Goal: Transaction & Acquisition: Purchase product/service

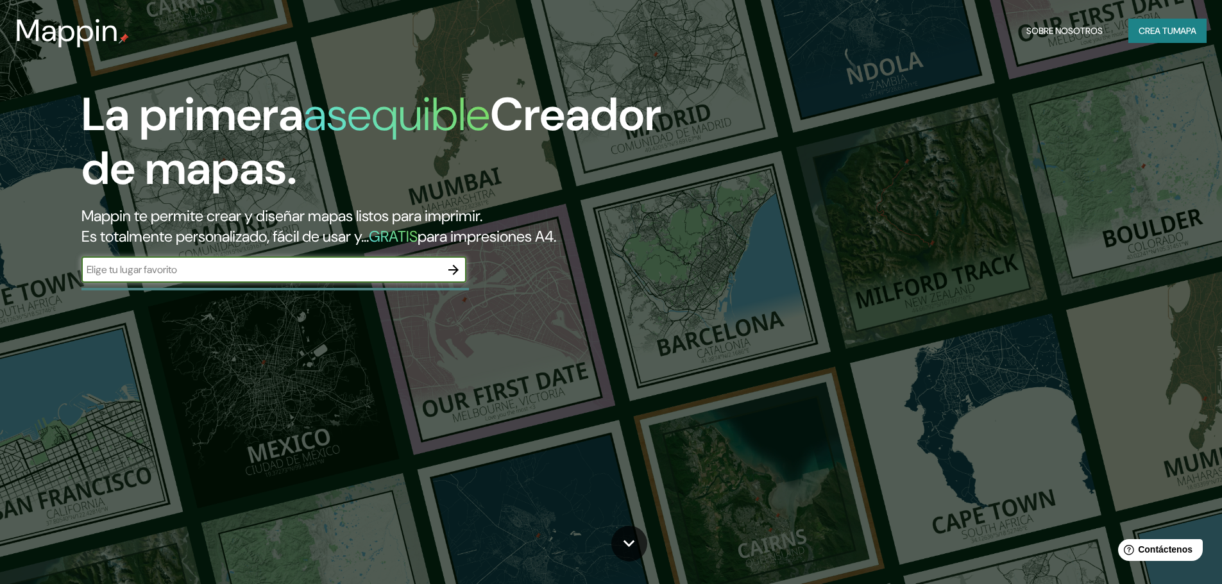
click at [401, 273] on input "text" at bounding box center [260, 269] width 359 height 15
type input "punta negra lima [GEOGRAPHIC_DATA]"
click at [456, 267] on icon "button" at bounding box center [453, 269] width 15 height 15
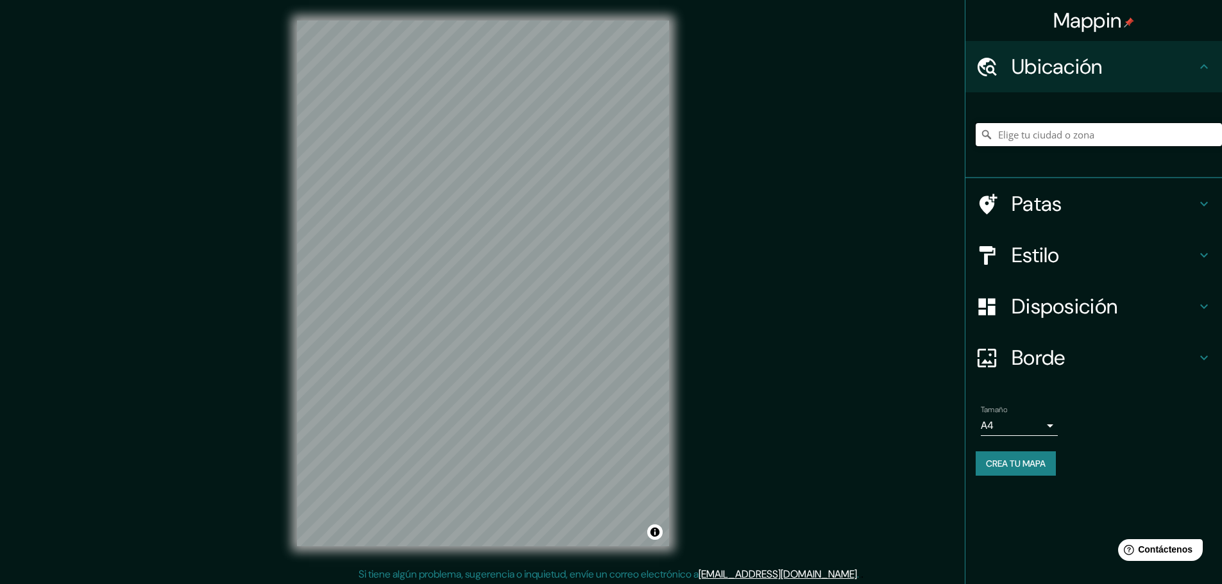
click at [1080, 131] on input "Elige tu ciudad o zona" at bounding box center [1099, 134] width 246 height 23
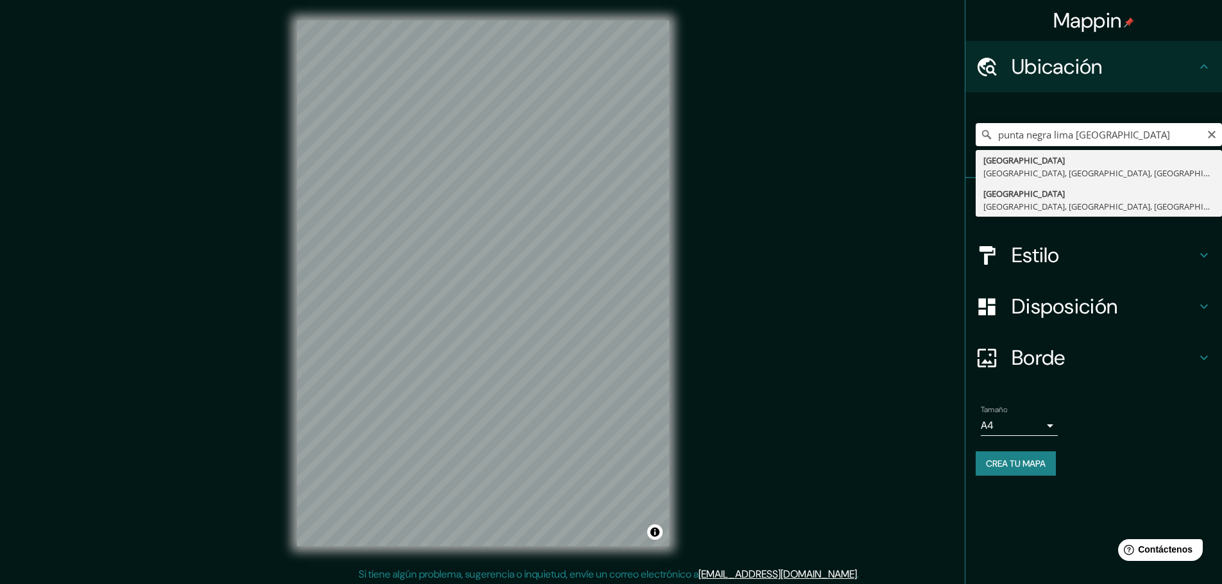
type input "[GEOGRAPHIC_DATA], [GEOGRAPHIC_DATA], [GEOGRAPHIC_DATA], [GEOGRAPHIC_DATA]"
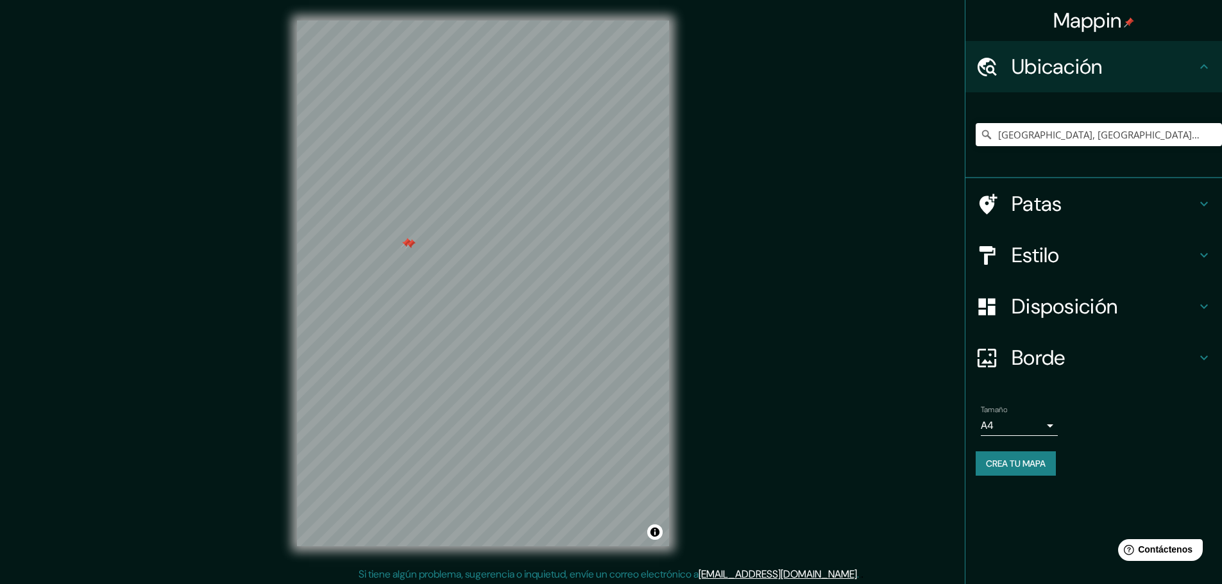
drag, startPoint x: 404, startPoint y: 238, endPoint x: 411, endPoint y: 246, distance: 10.9
click at [411, 246] on div at bounding box center [410, 244] width 10 height 10
click at [408, 243] on div at bounding box center [411, 245] width 10 height 10
click at [1024, 210] on font "Patas" at bounding box center [1037, 204] width 51 height 27
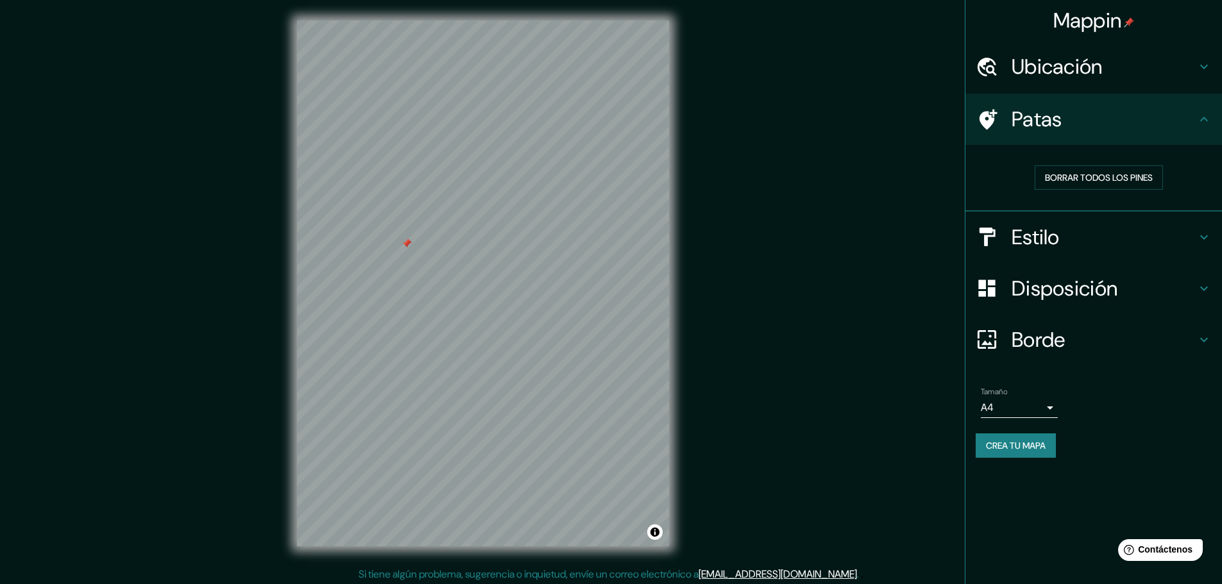
click at [1049, 130] on font "Patas" at bounding box center [1037, 119] width 51 height 27
click at [1028, 228] on font "Estilo" at bounding box center [1036, 237] width 48 height 27
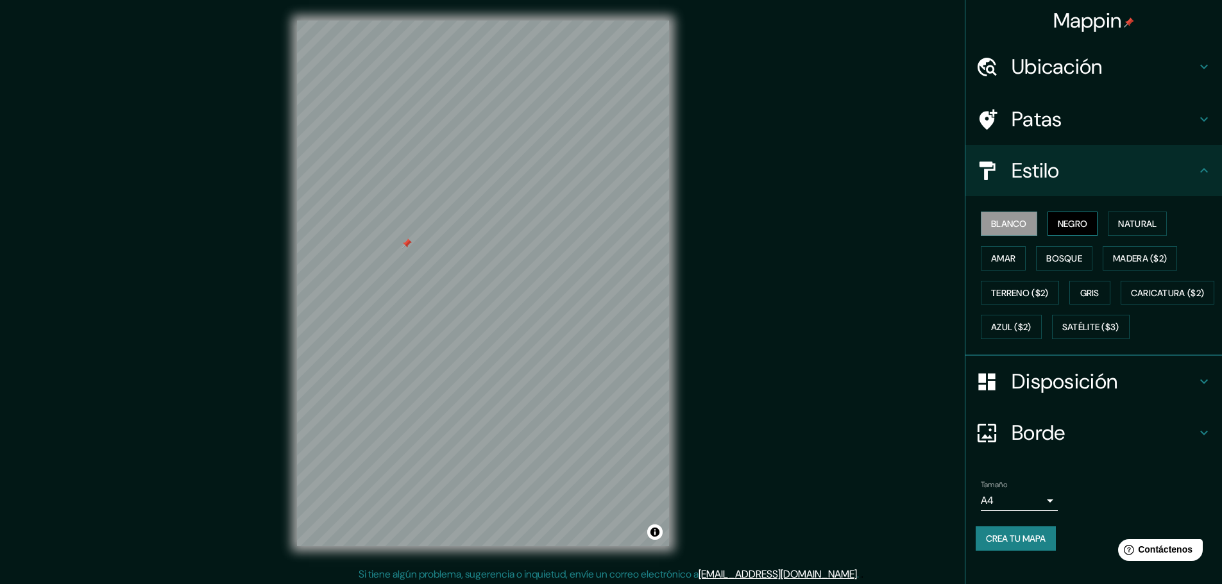
click at [1067, 228] on font "Negro" at bounding box center [1073, 224] width 30 height 12
click at [1121, 226] on font "Natural" at bounding box center [1137, 224] width 38 height 12
click at [1013, 258] on button "Amar" at bounding box center [1003, 258] width 45 height 24
click at [1052, 264] on font "Bosque" at bounding box center [1064, 259] width 36 height 12
click at [1139, 258] on font "Madera ($2)" at bounding box center [1140, 259] width 54 height 12
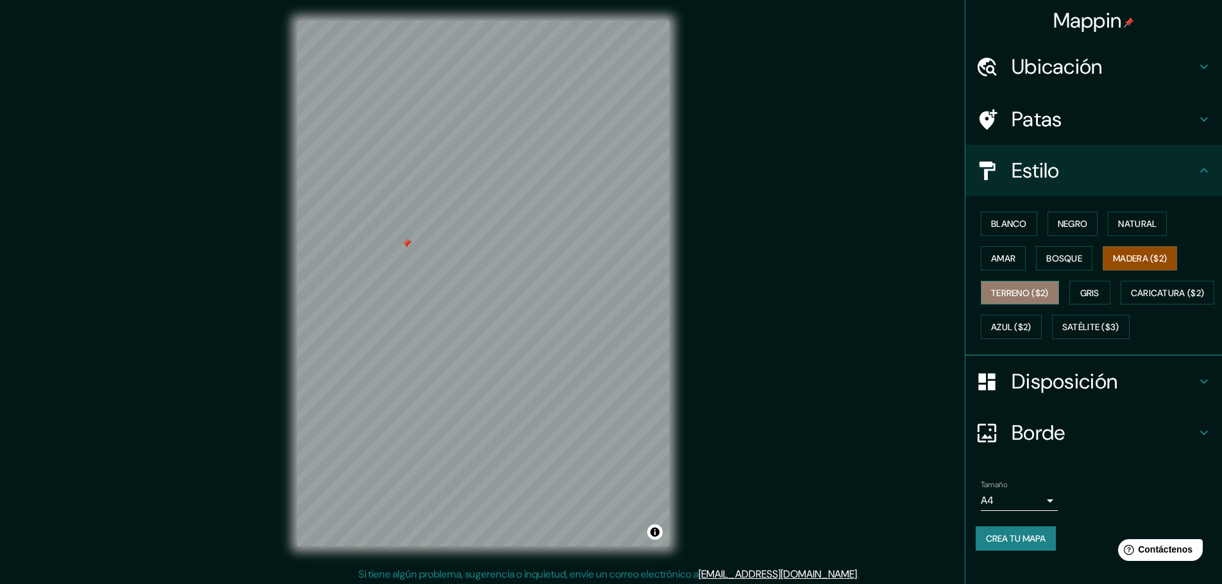
click at [1023, 296] on font "Terreno ($2)" at bounding box center [1020, 293] width 58 height 12
click at [1095, 293] on button "Gris" at bounding box center [1089, 293] width 41 height 24
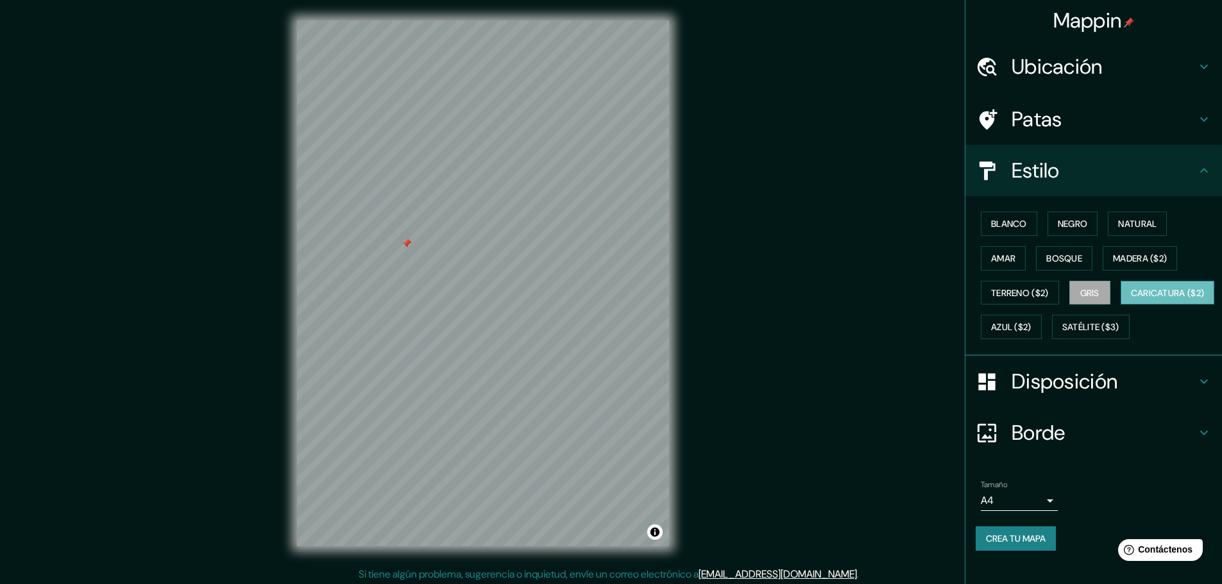
click at [1131, 299] on font "Caricatura ($2)" at bounding box center [1168, 293] width 74 height 12
click at [1032, 320] on font "Azul ($2)" at bounding box center [1011, 327] width 40 height 17
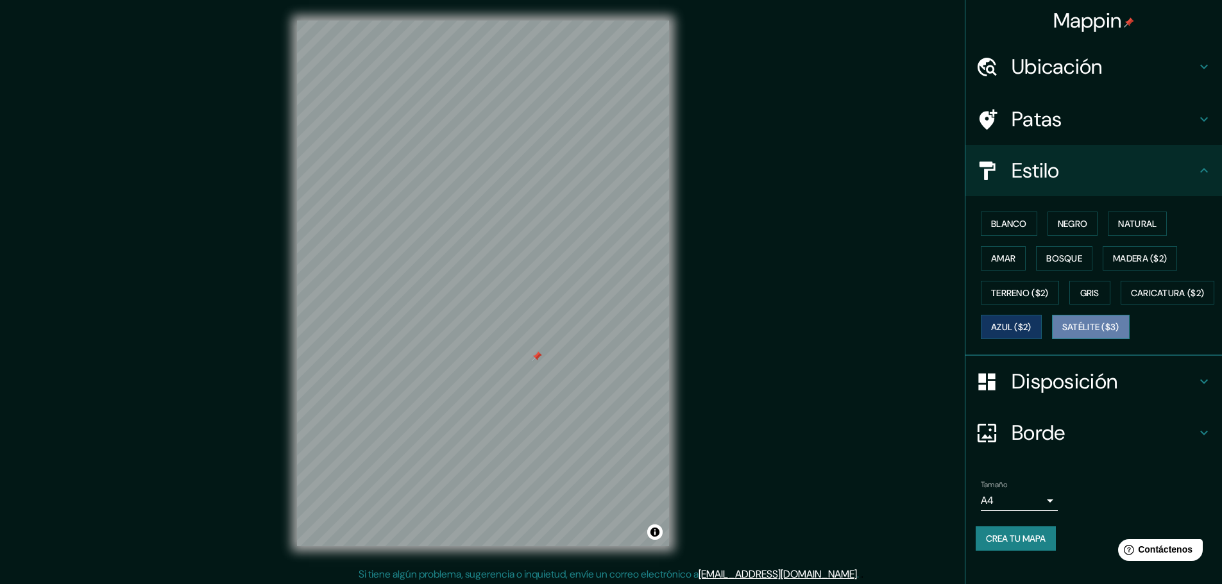
click at [1062, 334] on font "Satélite ($3)" at bounding box center [1090, 328] width 57 height 12
click at [1131, 299] on font "Caricatura ($2)" at bounding box center [1168, 293] width 74 height 12
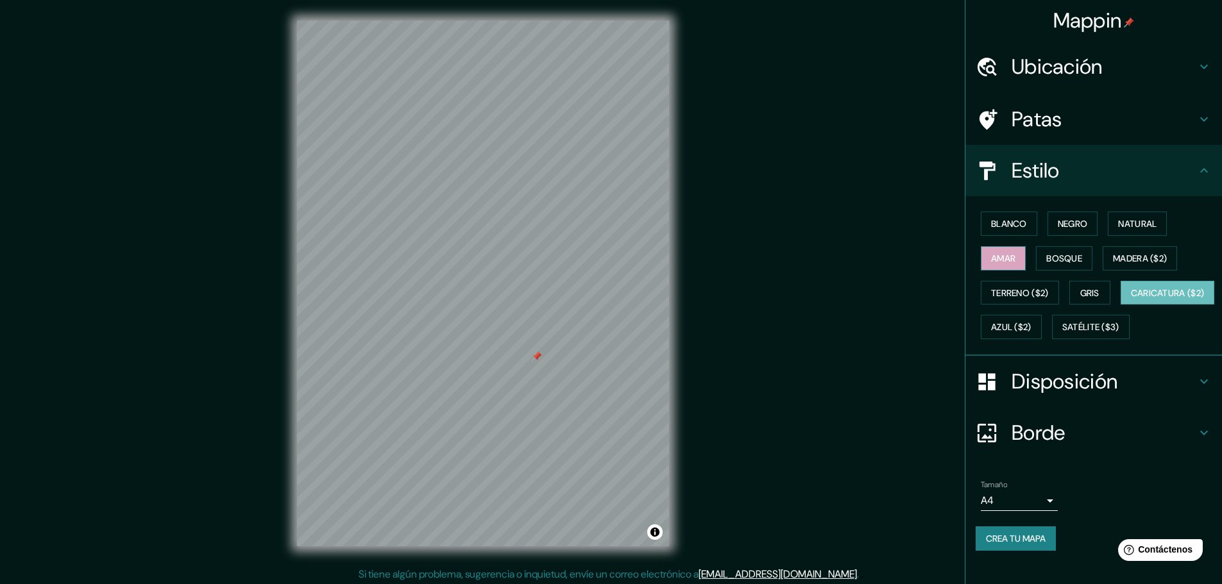
click at [996, 261] on font "Amar" at bounding box center [1003, 259] width 24 height 12
click at [1037, 262] on button "Bosque" at bounding box center [1064, 258] width 56 height 24
click at [1002, 262] on font "Amar" at bounding box center [1003, 259] width 24 height 12
click at [1046, 263] on font "Bosque" at bounding box center [1064, 259] width 36 height 12
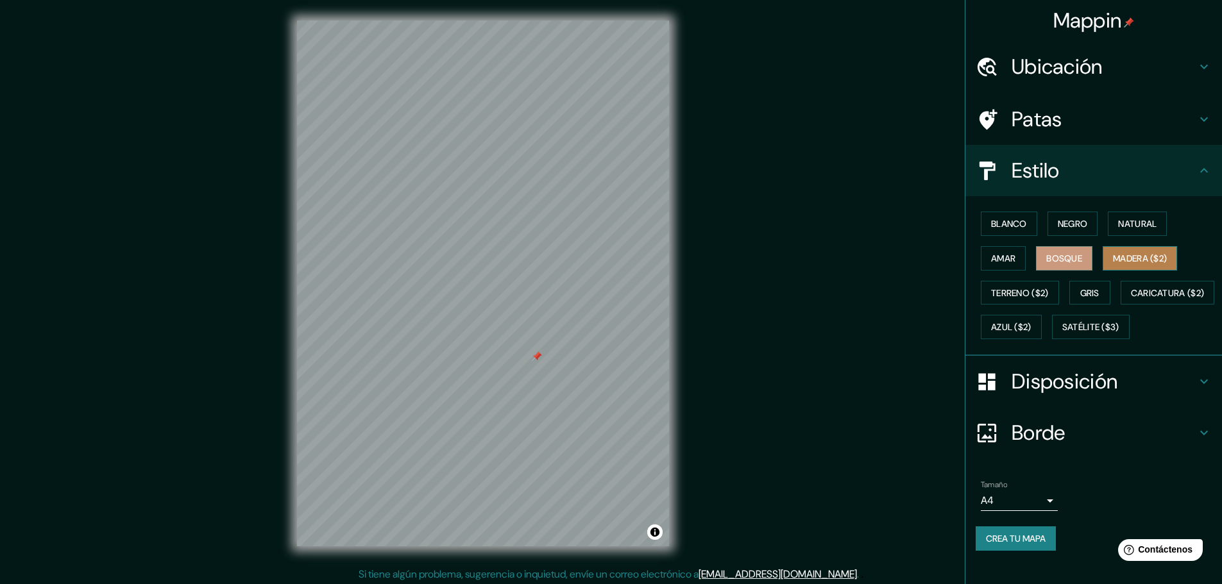
click at [1160, 259] on font "Madera ($2)" at bounding box center [1140, 259] width 54 height 12
click at [1032, 395] on font "Disposición" at bounding box center [1065, 381] width 106 height 27
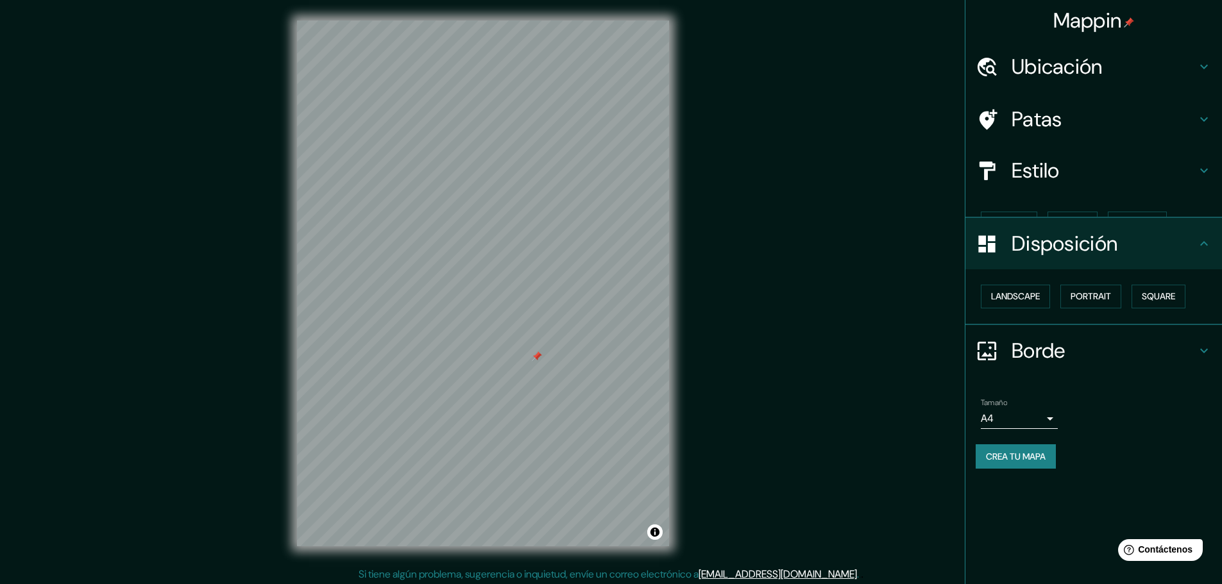
scroll to position [0, 0]
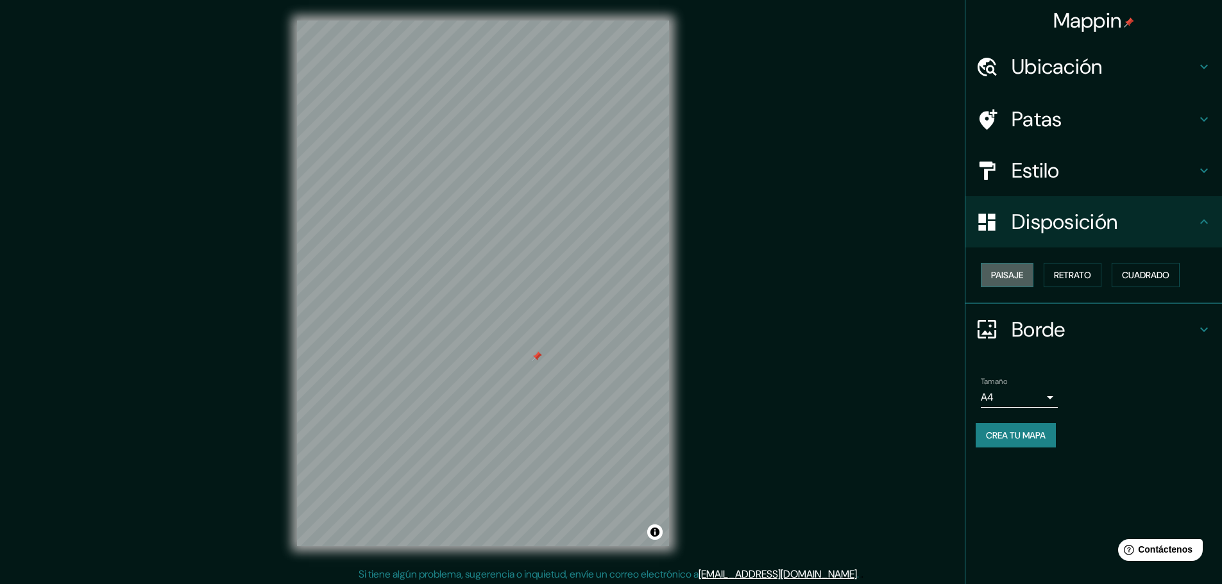
click at [1014, 269] on font "Paisaje" at bounding box center [1007, 275] width 32 height 12
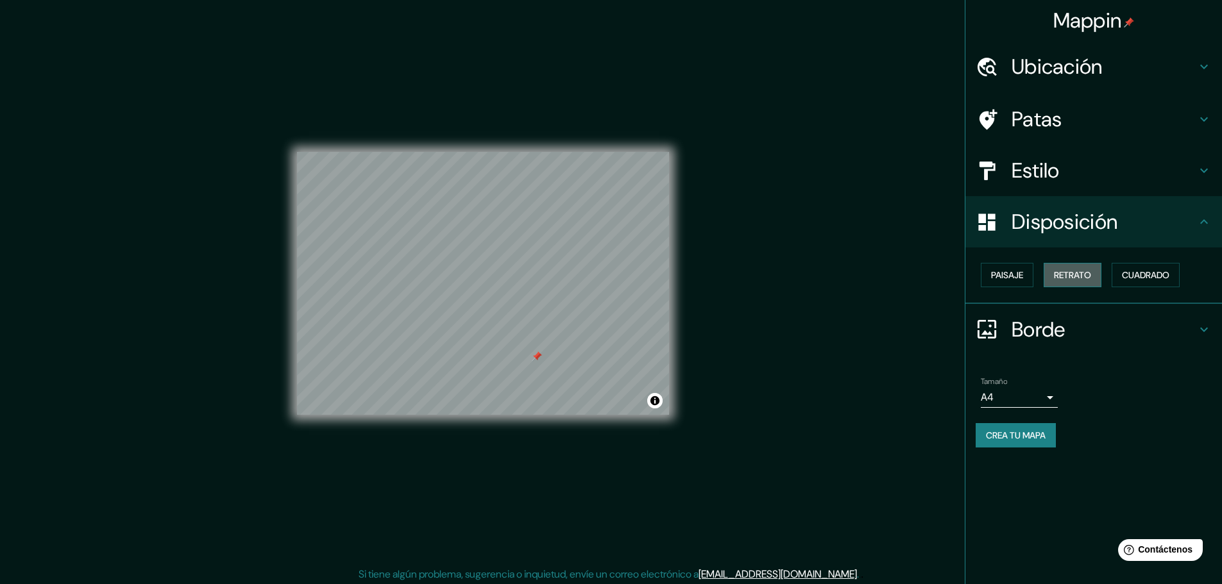
click at [1073, 272] on font "Retrato" at bounding box center [1072, 275] width 37 height 12
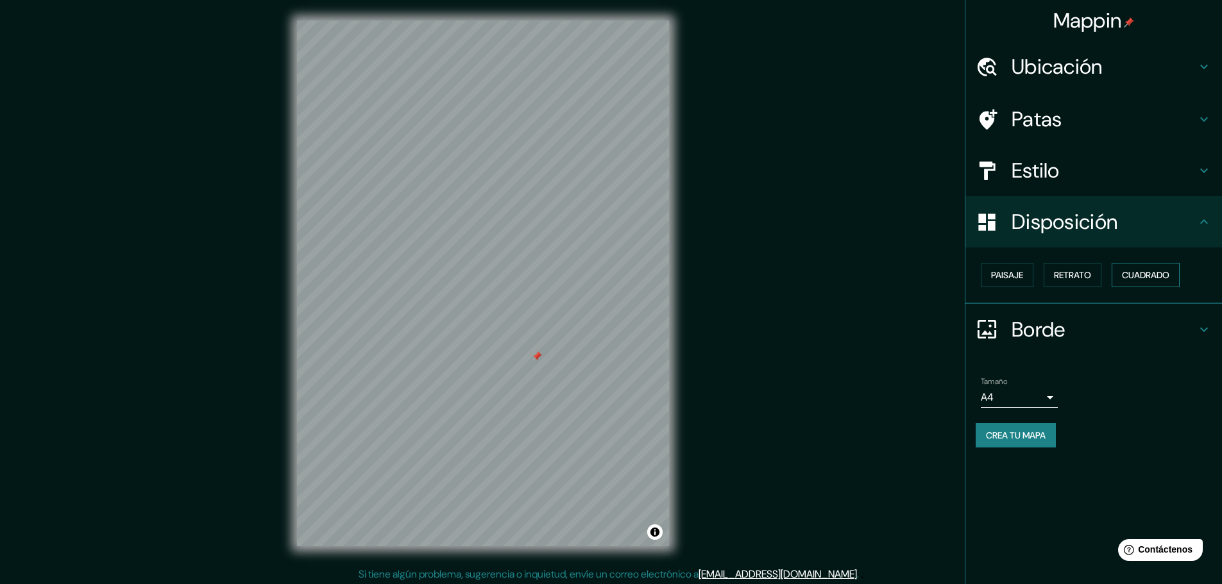
click at [1136, 278] on font "Cuadrado" at bounding box center [1145, 275] width 47 height 12
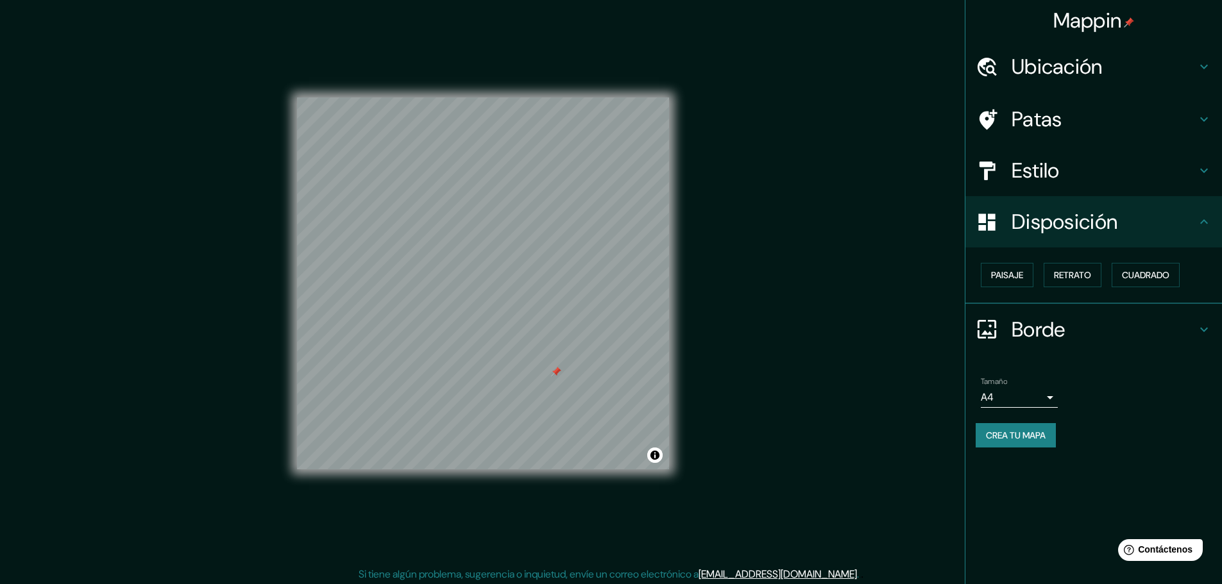
click at [1155, 581] on div "Mappin Ubicación [GEOGRAPHIC_DATA], [GEOGRAPHIC_DATA], [GEOGRAPHIC_DATA], [GEOG…" at bounding box center [1093, 292] width 257 height 584
click at [1022, 107] on font "Patas" at bounding box center [1037, 119] width 51 height 27
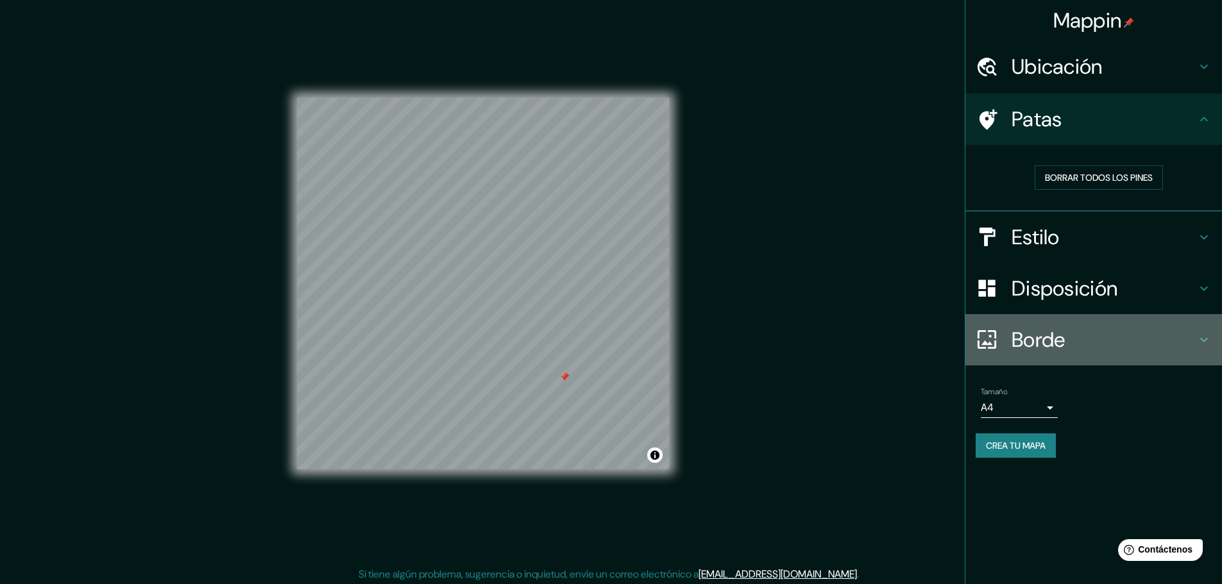
click at [1042, 337] on font "Borde" at bounding box center [1039, 340] width 54 height 27
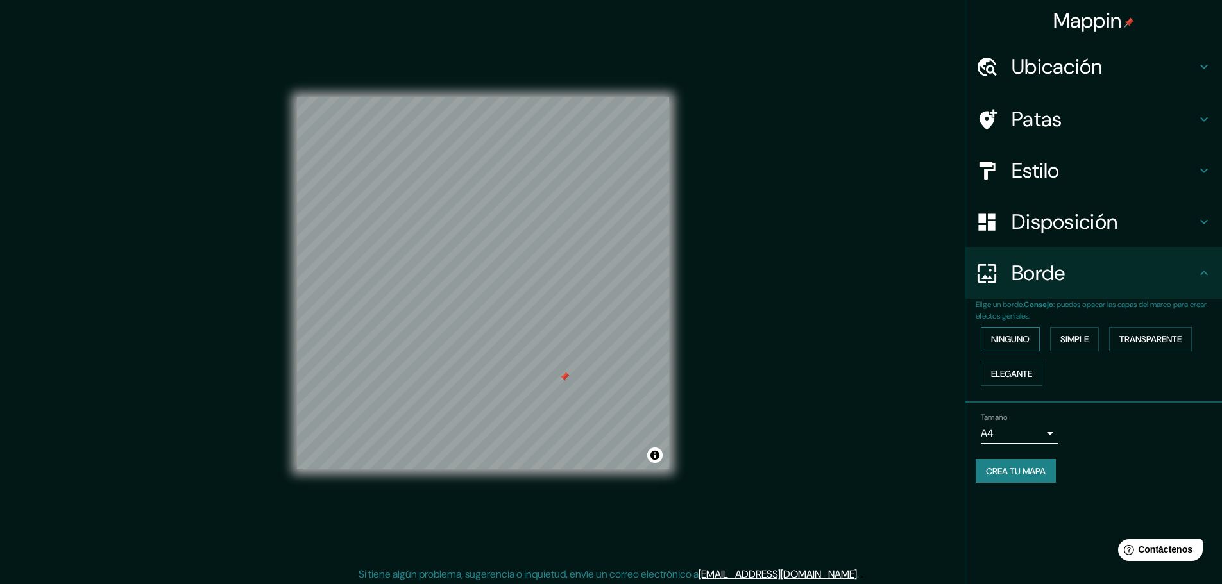
click at [1019, 340] on font "Ninguno" at bounding box center [1010, 340] width 38 height 12
click at [1068, 340] on font "Simple" at bounding box center [1074, 340] width 28 height 12
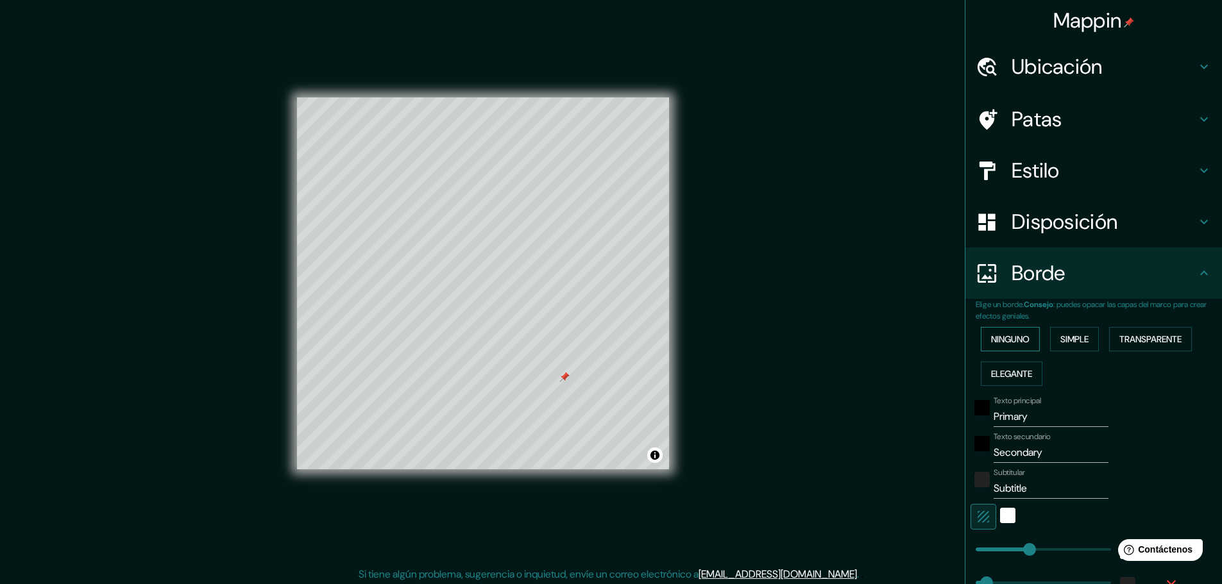
click at [1011, 339] on font "Ninguno" at bounding box center [1010, 340] width 38 height 12
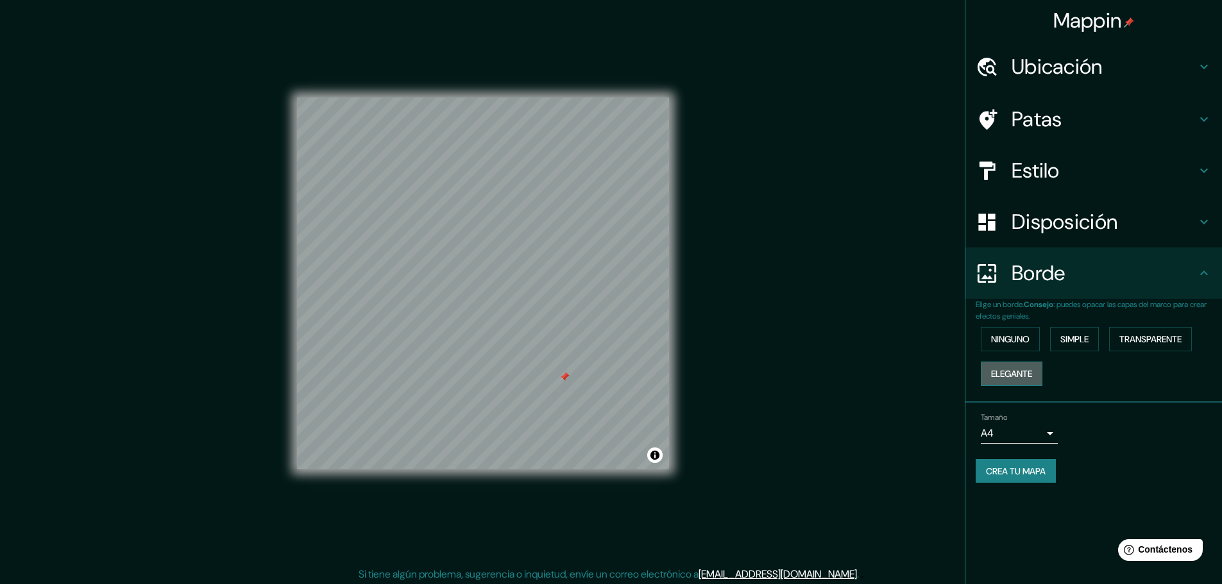
click at [1019, 376] on font "Elegante" at bounding box center [1011, 374] width 41 height 12
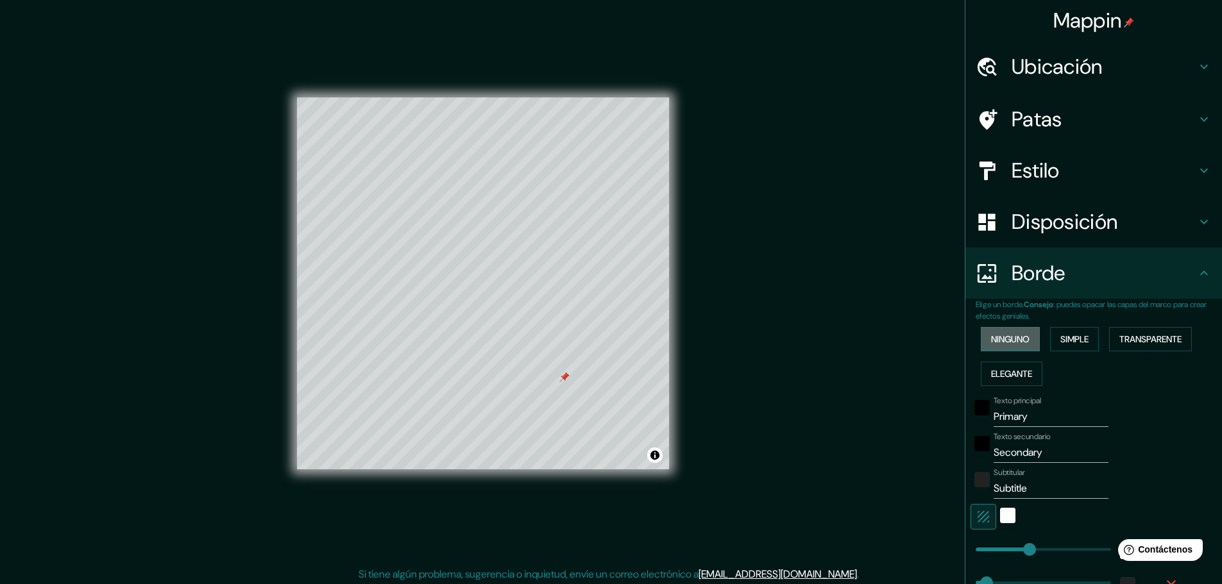
click at [1012, 344] on font "Ninguno" at bounding box center [1010, 340] width 38 height 12
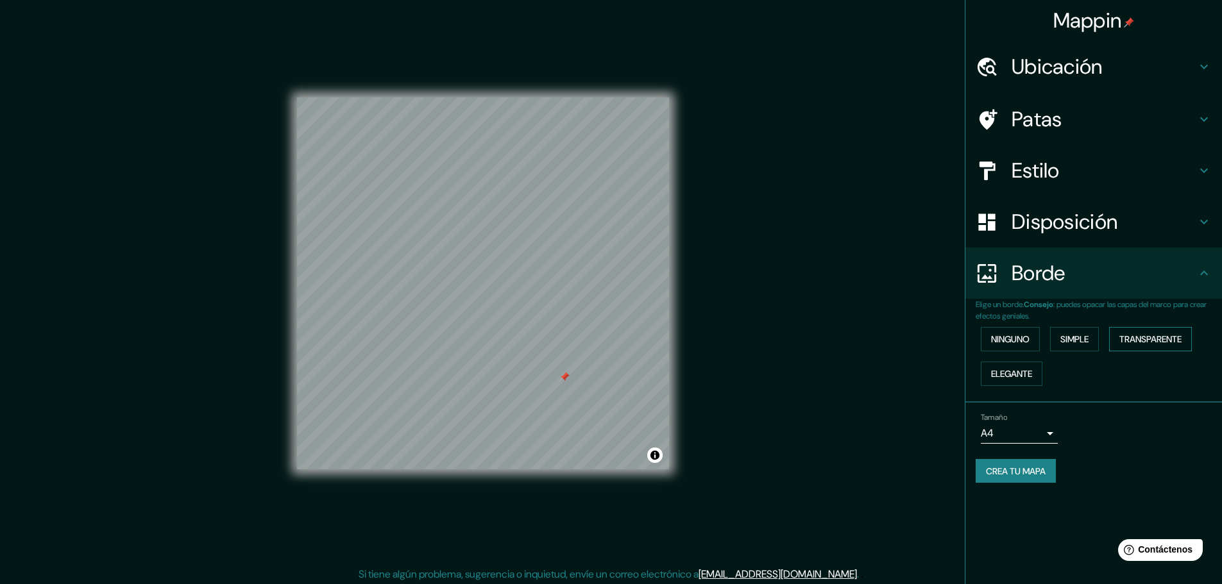
click at [1153, 339] on font "Transparente" at bounding box center [1150, 340] width 62 height 12
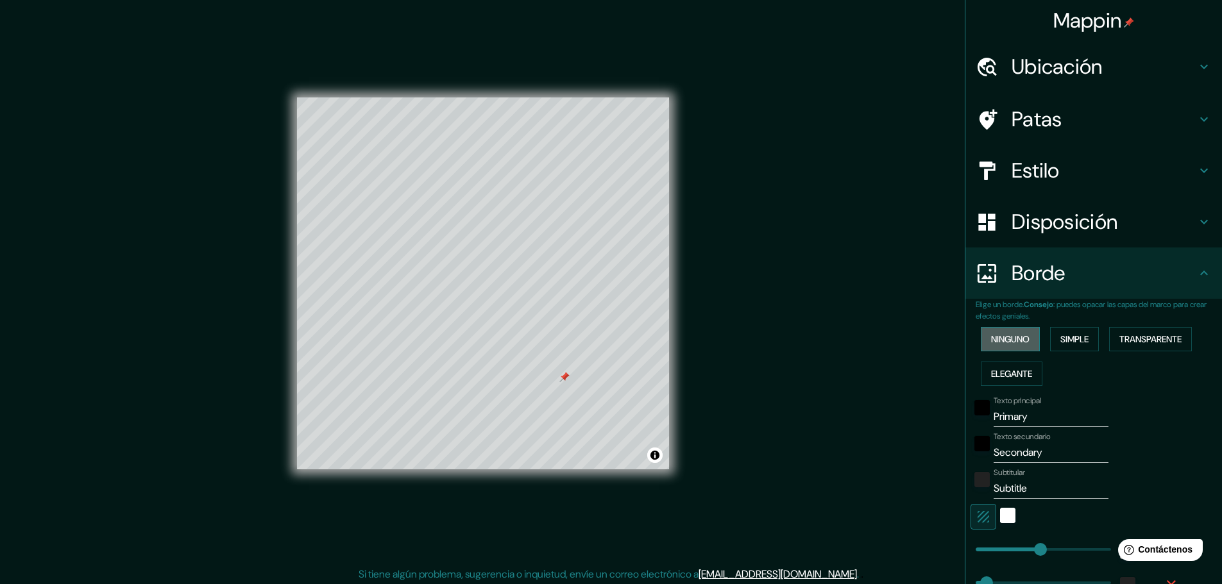
click at [1016, 343] on font "Ninguno" at bounding box center [1010, 340] width 38 height 12
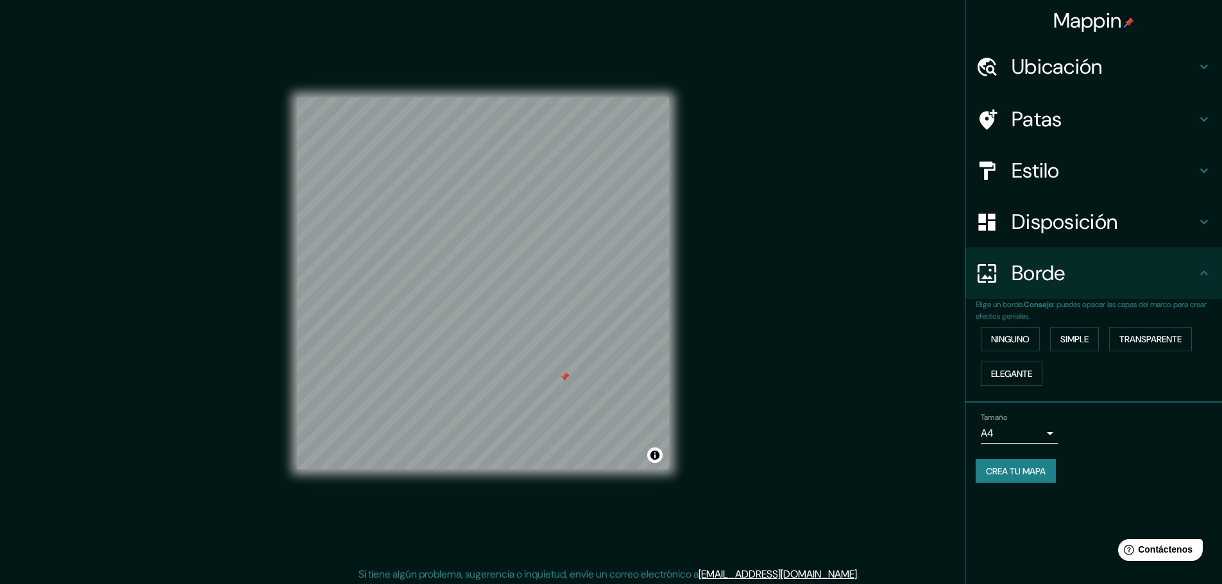
click at [1035, 438] on body "Mappin Ubicación [GEOGRAPHIC_DATA], [GEOGRAPHIC_DATA], [GEOGRAPHIC_DATA], [GEOG…" at bounding box center [611, 292] width 1222 height 584
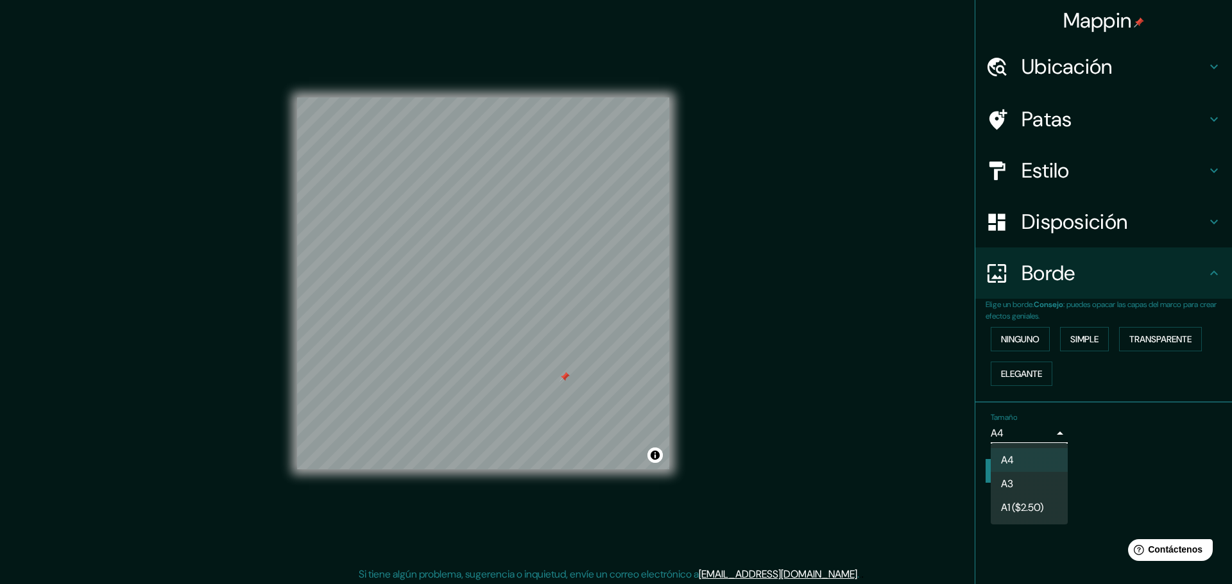
click at [1035, 438] on div at bounding box center [616, 292] width 1232 height 584
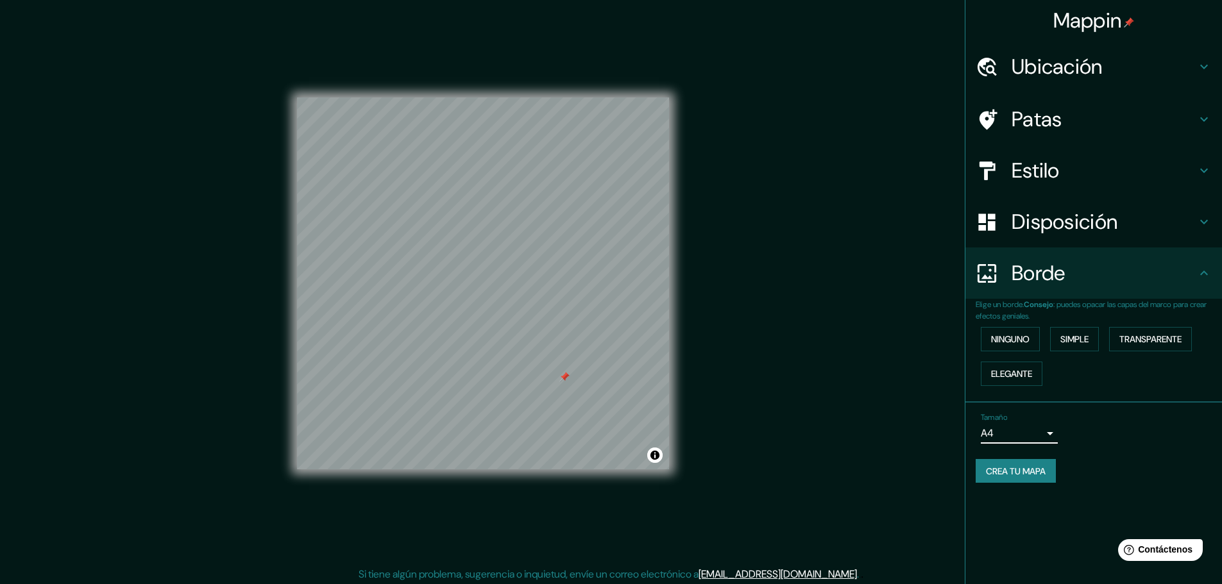
click at [1032, 473] on font "Crea tu mapa" at bounding box center [1016, 472] width 60 height 12
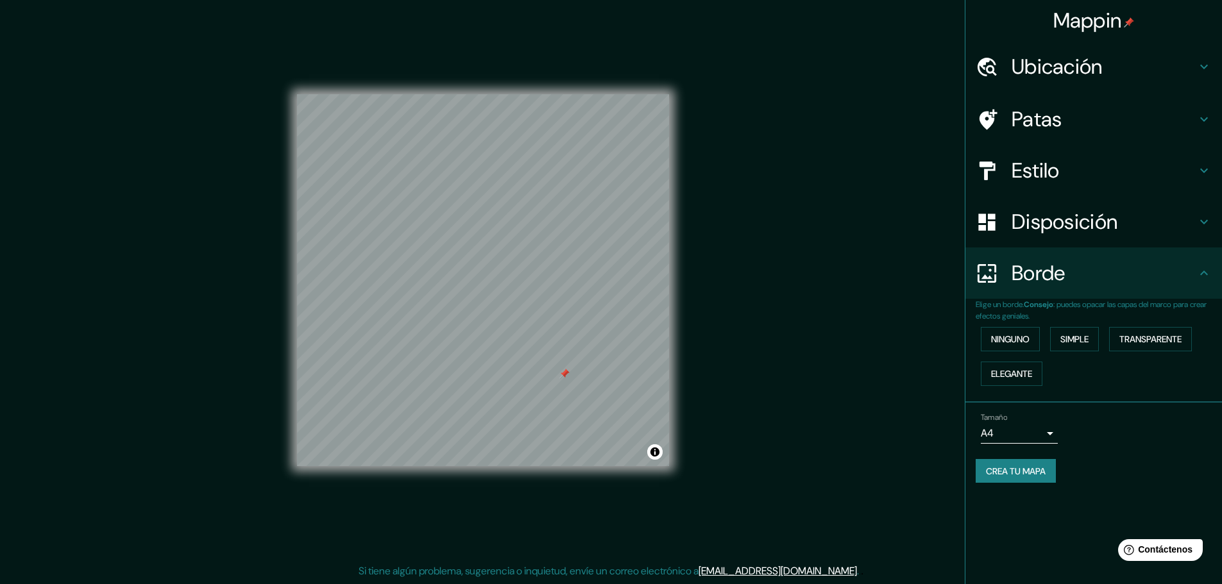
click at [1057, 174] on font "Estilo" at bounding box center [1036, 170] width 48 height 27
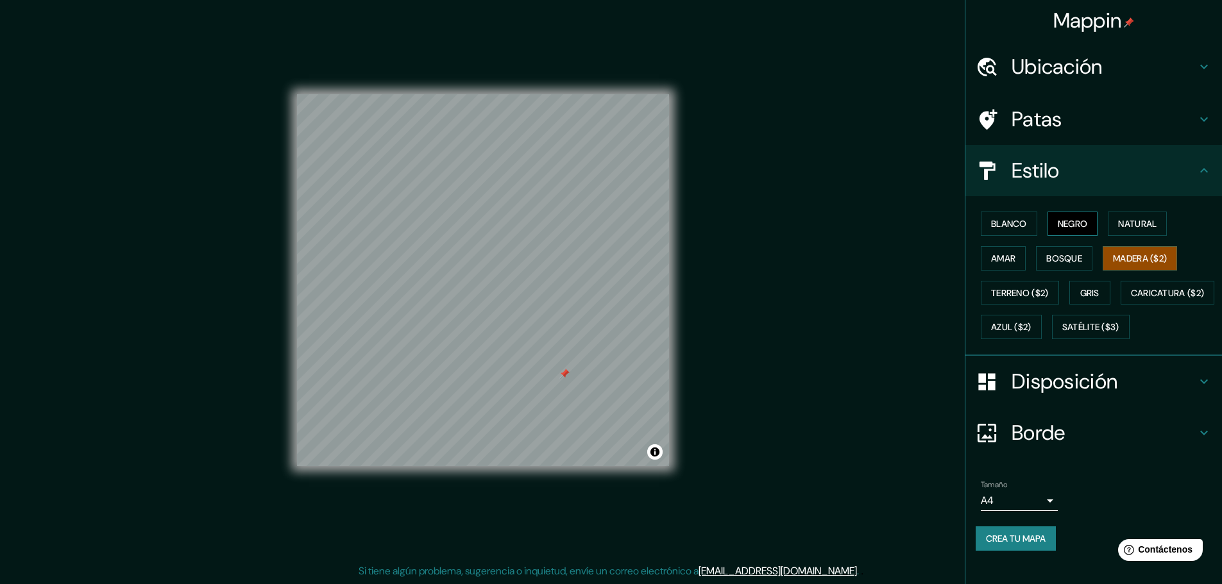
click at [1061, 226] on font "Negro" at bounding box center [1073, 224] width 30 height 12
click at [1118, 231] on font "Natural" at bounding box center [1137, 224] width 38 height 17
click at [991, 262] on font "Amar" at bounding box center [1003, 259] width 24 height 12
click at [1003, 230] on font "Blanco" at bounding box center [1009, 224] width 36 height 12
click at [1050, 264] on font "Bosque" at bounding box center [1064, 258] width 36 height 17
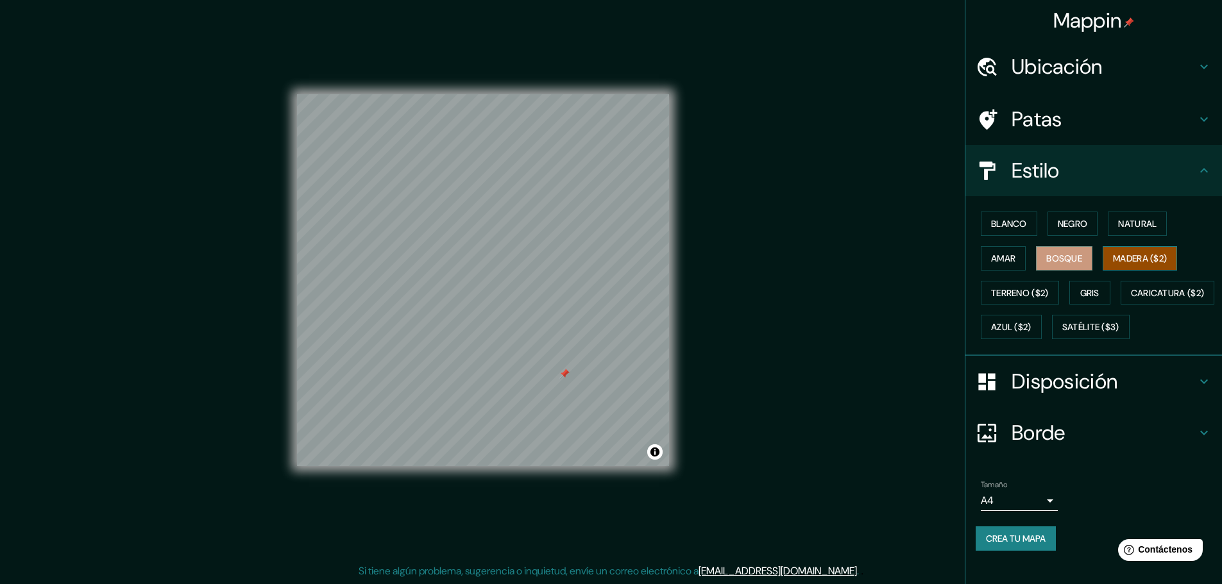
click at [1113, 266] on font "Madera ($2)" at bounding box center [1140, 258] width 54 height 17
click at [1030, 289] on font "Terreno ($2)" at bounding box center [1020, 293] width 58 height 12
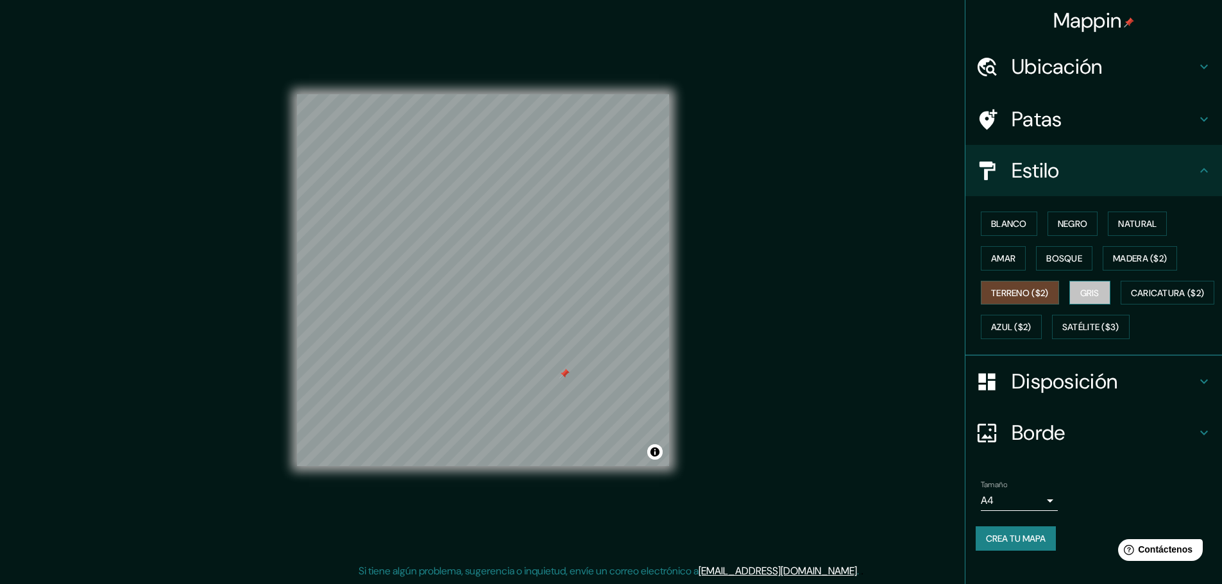
click at [1093, 298] on font "Gris" at bounding box center [1089, 293] width 19 height 12
click at [1131, 299] on font "Caricatura ($2)" at bounding box center [1168, 293] width 74 height 12
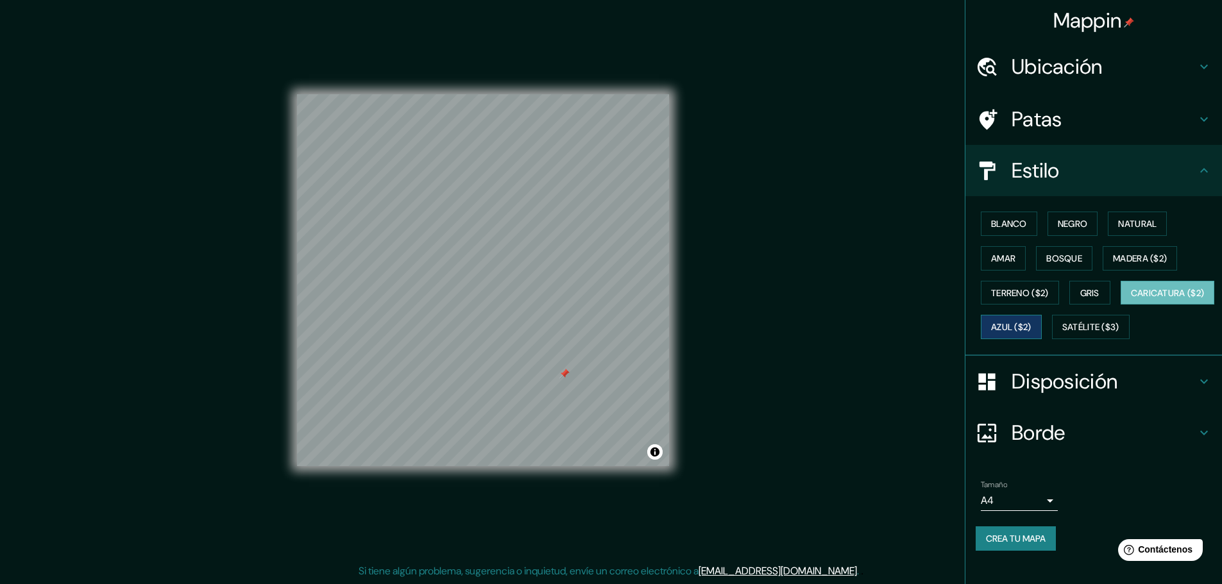
click at [1032, 332] on font "Azul ($2)" at bounding box center [1011, 328] width 40 height 12
click at [1062, 334] on font "Satélite ($3)" at bounding box center [1090, 328] width 57 height 12
click at [1131, 299] on font "Caricatura ($2)" at bounding box center [1168, 293] width 74 height 12
click at [1033, 293] on font "Terreno ($2)" at bounding box center [1020, 293] width 58 height 12
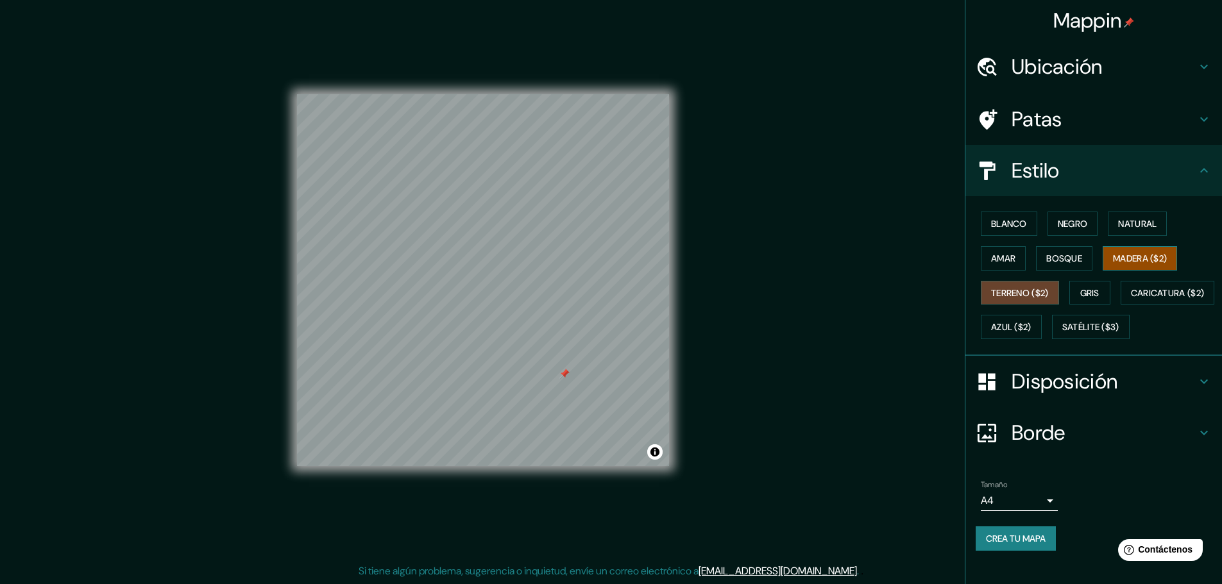
click at [1120, 266] on font "Madera ($2)" at bounding box center [1140, 258] width 54 height 17
click at [1017, 545] on font "Crea tu mapa" at bounding box center [1016, 539] width 60 height 12
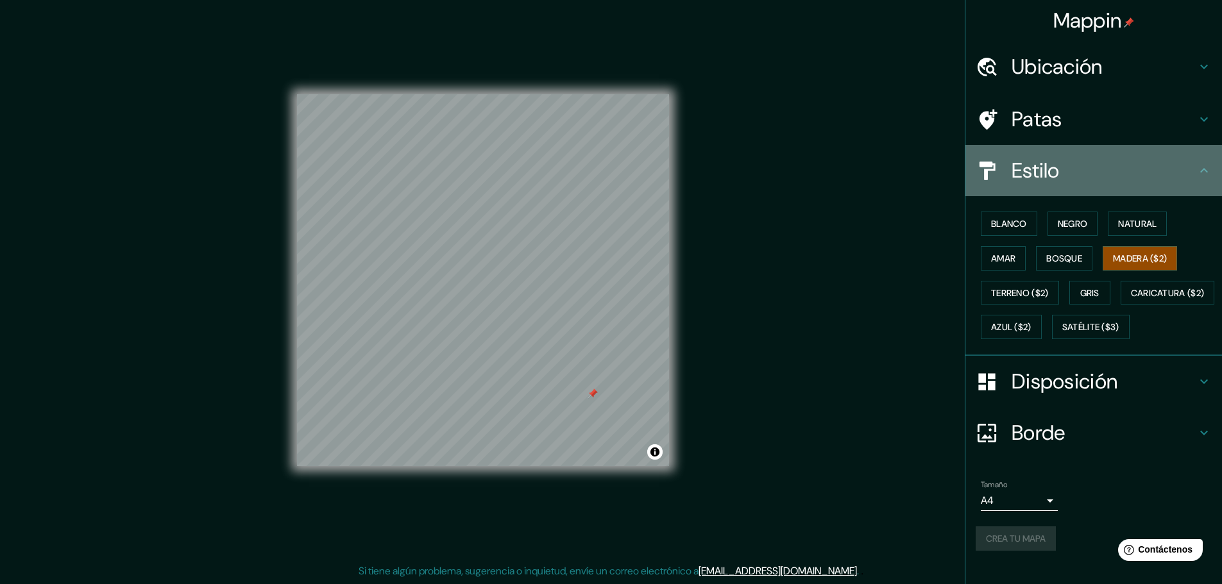
click at [1164, 167] on h4 "Estilo" at bounding box center [1104, 171] width 185 height 26
